Goal: Information Seeking & Learning: Learn about a topic

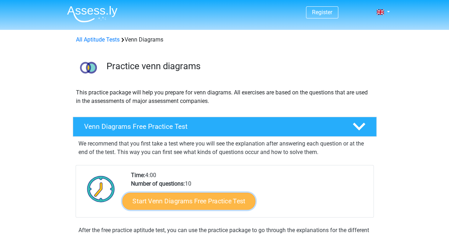
click at [206, 201] on link "Start Venn Diagrams Free Practice Test" at bounding box center [188, 201] width 133 height 17
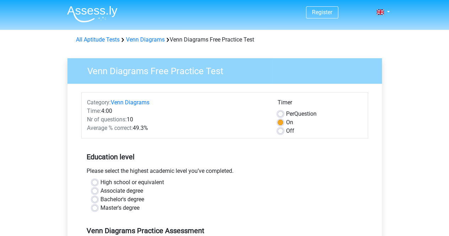
scroll to position [206, 0]
